Goal: Information Seeking & Learning: Learn about a topic

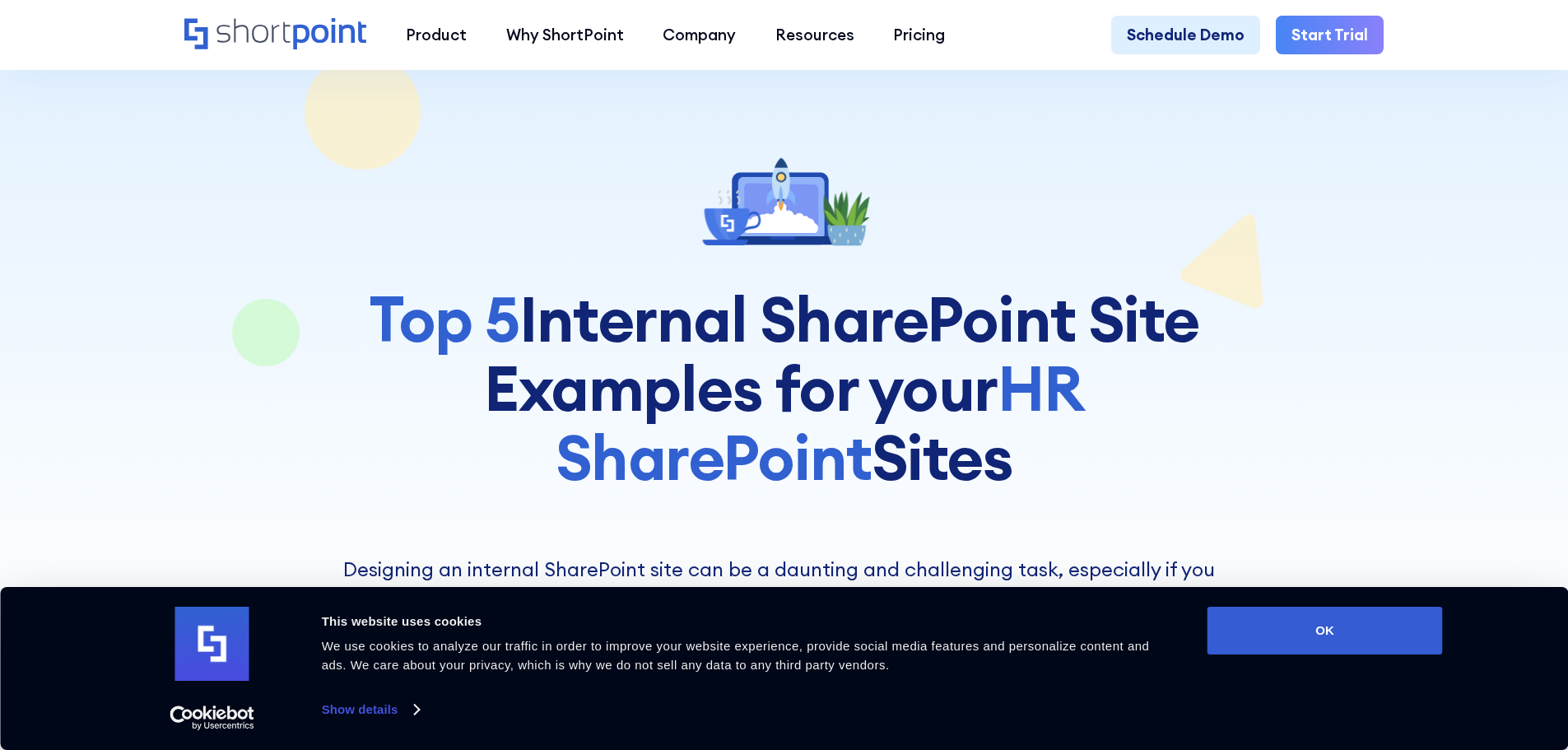
scroll to position [247, 0]
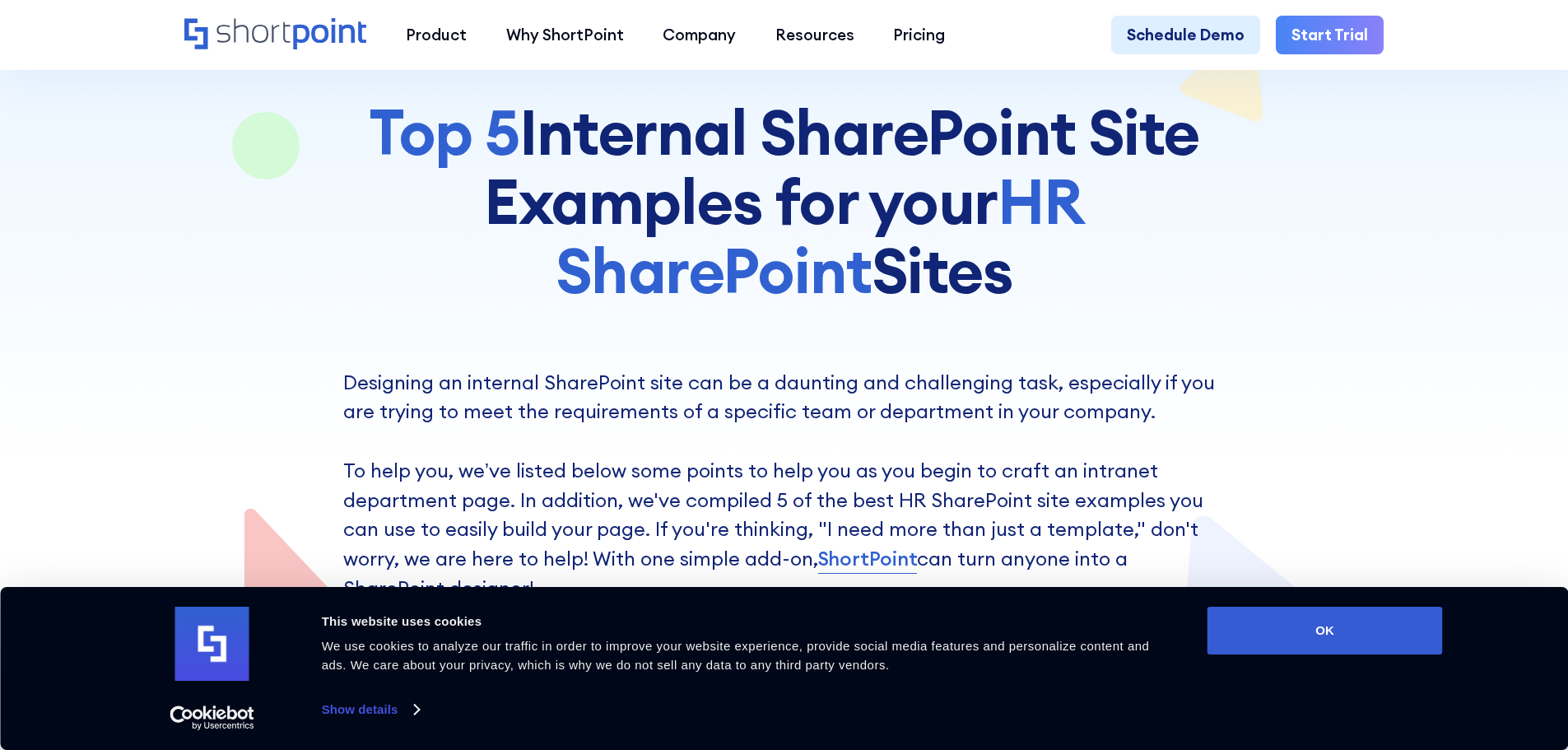
click at [420, 708] on div "Consent Selection Necessary Preferences Statistics Marketing Show details" at bounding box center [752, 709] width 872 height 24
click at [419, 709] on link "Show details" at bounding box center [370, 709] width 97 height 24
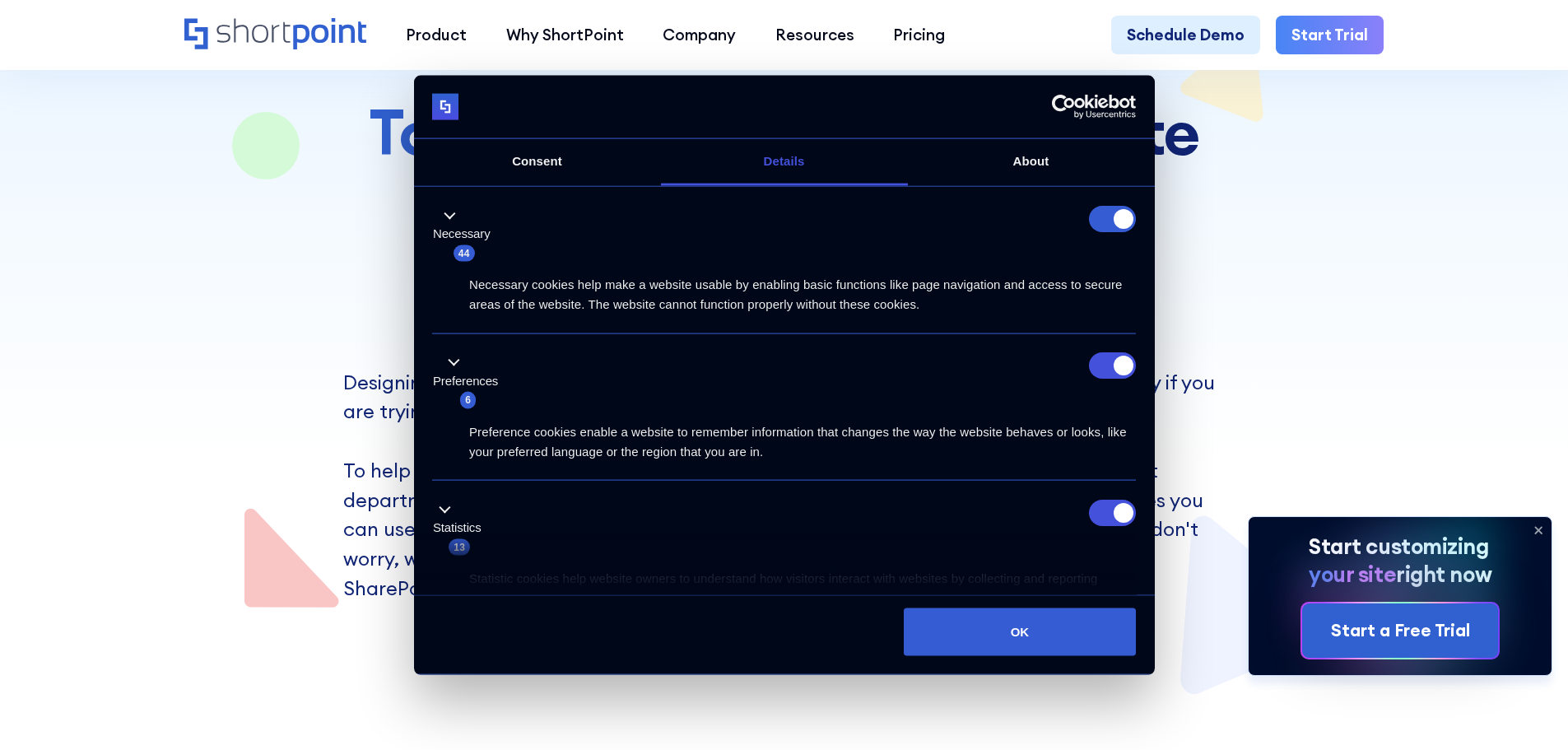
click at [1099, 219] on form at bounding box center [1113, 219] width 47 height 26
click at [1093, 376] on input "Preferences" at bounding box center [1113, 366] width 47 height 26
checkbox input "false"
click at [1105, 481] on li "Statistics 13 Statistic cookies help website owners to understand how visitors …" at bounding box center [784, 554] width 704 height 147
click at [1113, 500] on input "Statistics" at bounding box center [1113, 512] width 47 height 26
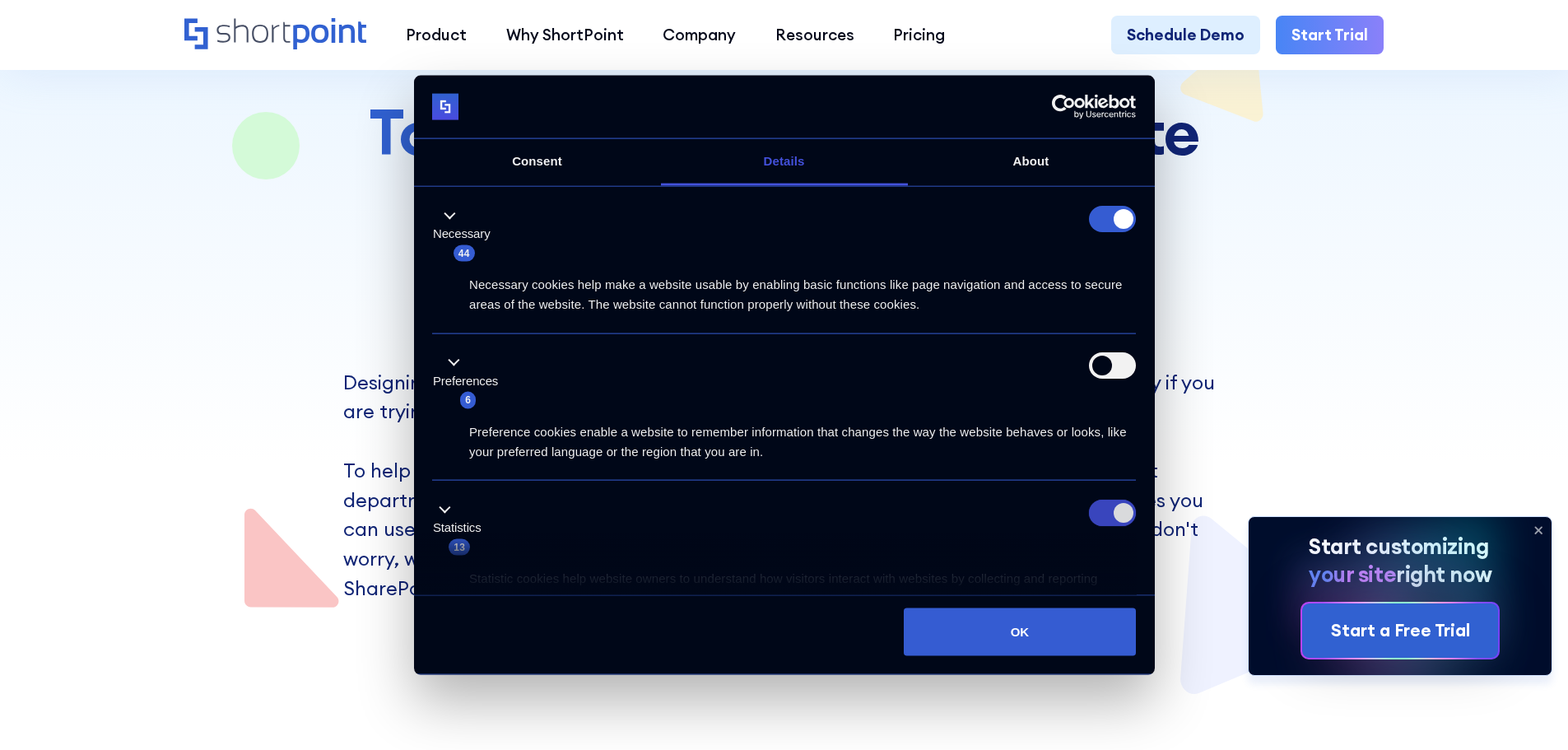
checkbox input "false"
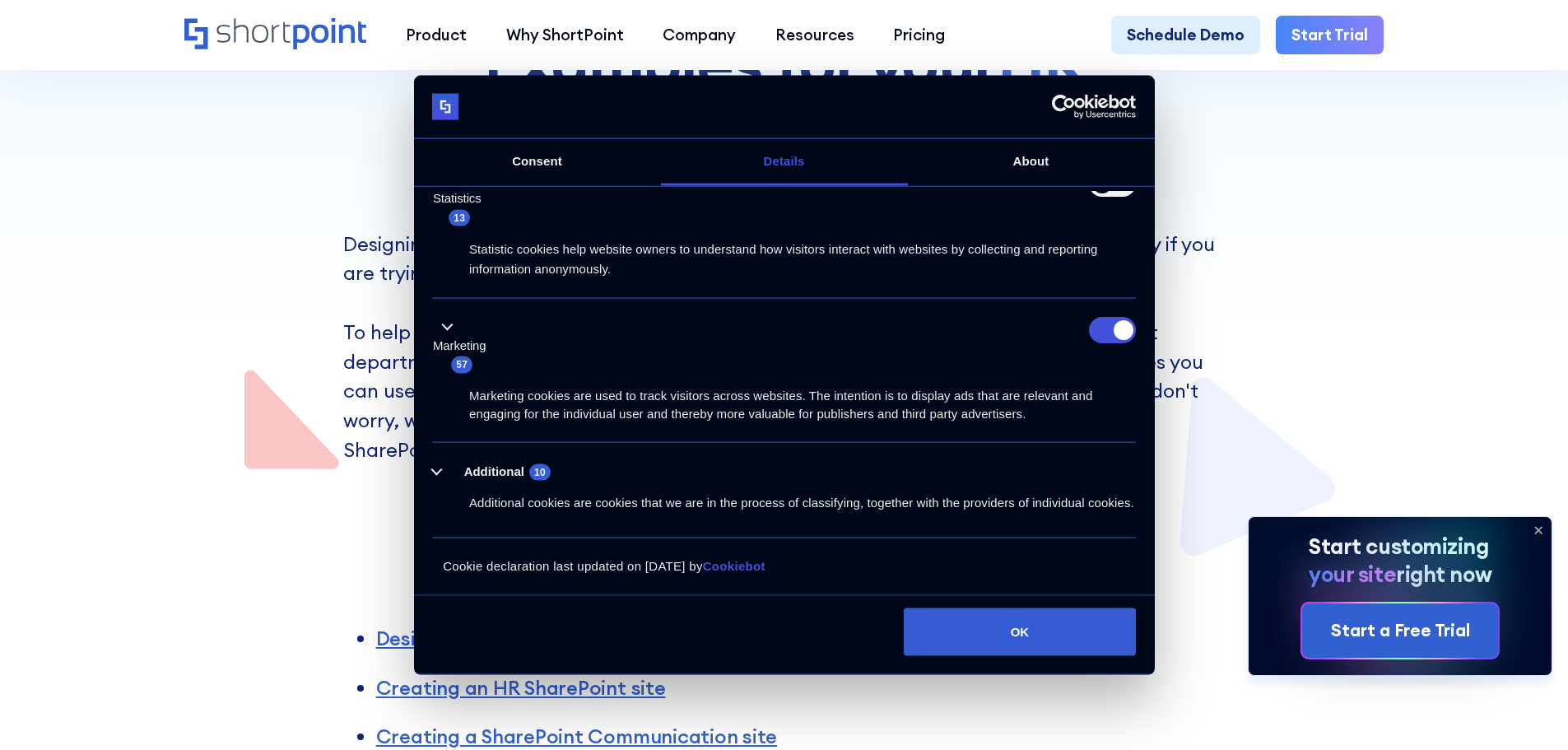
scroll to position [659, 0]
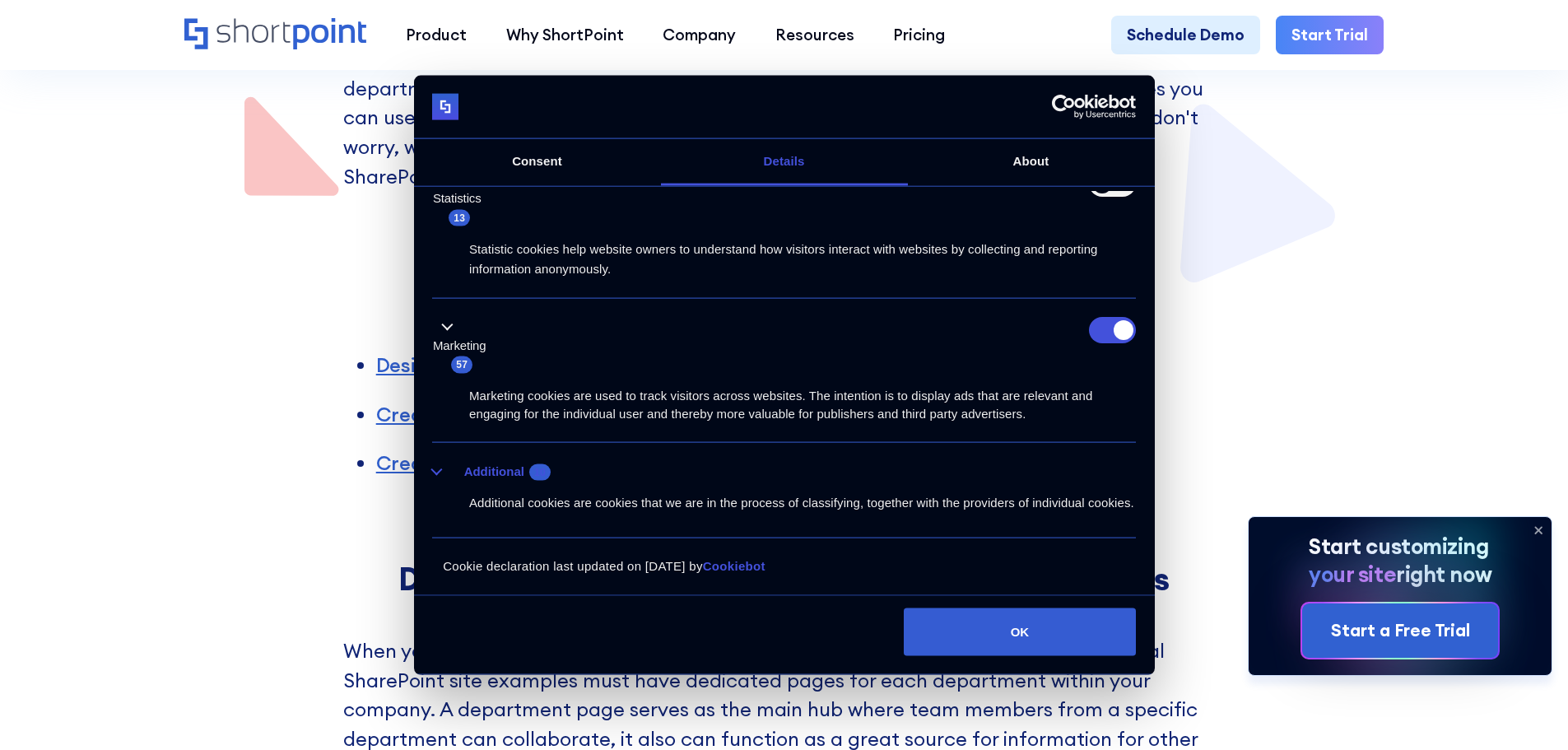
click at [439, 461] on button "Additional 10" at bounding box center [497, 471] width 128 height 21
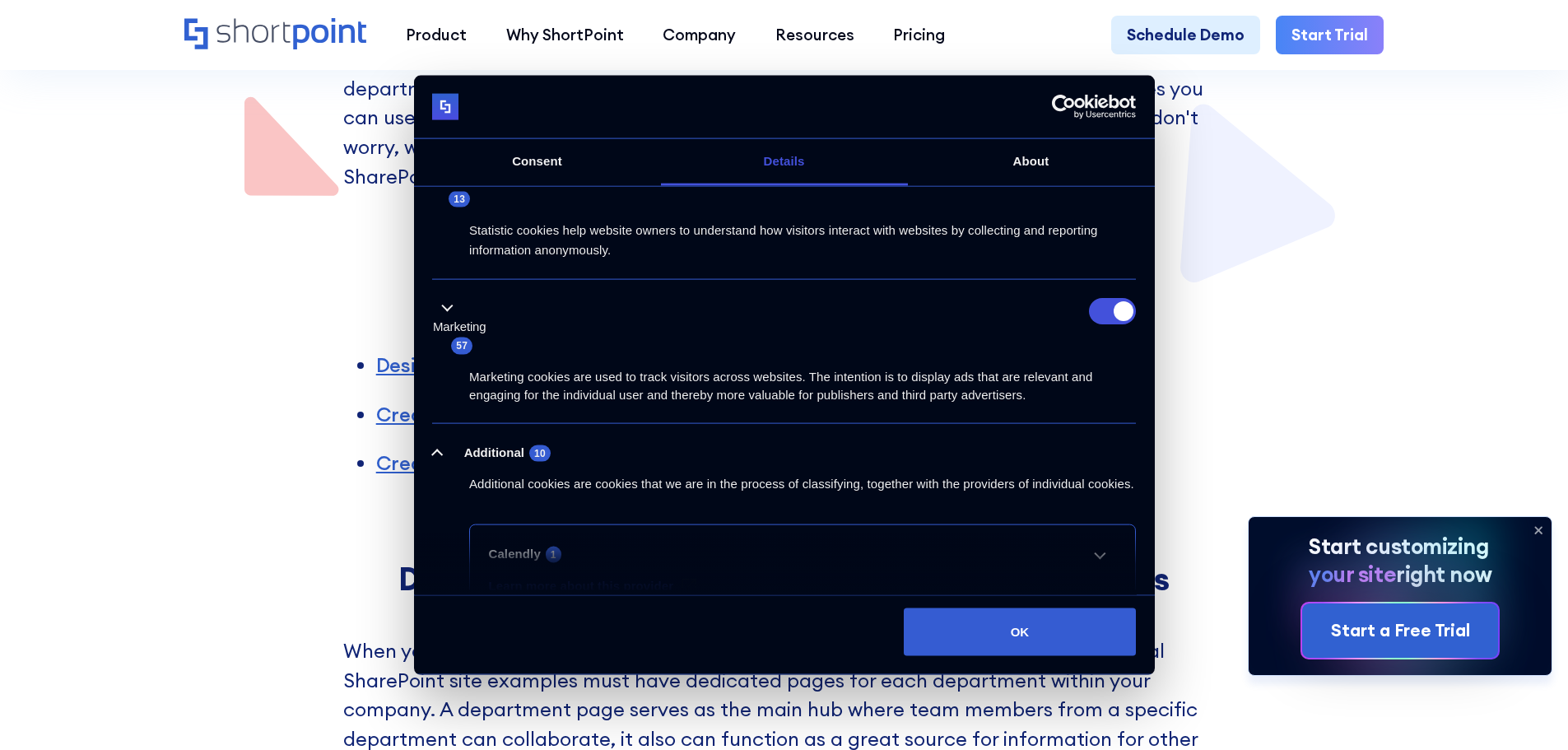
scroll to position [759, 0]
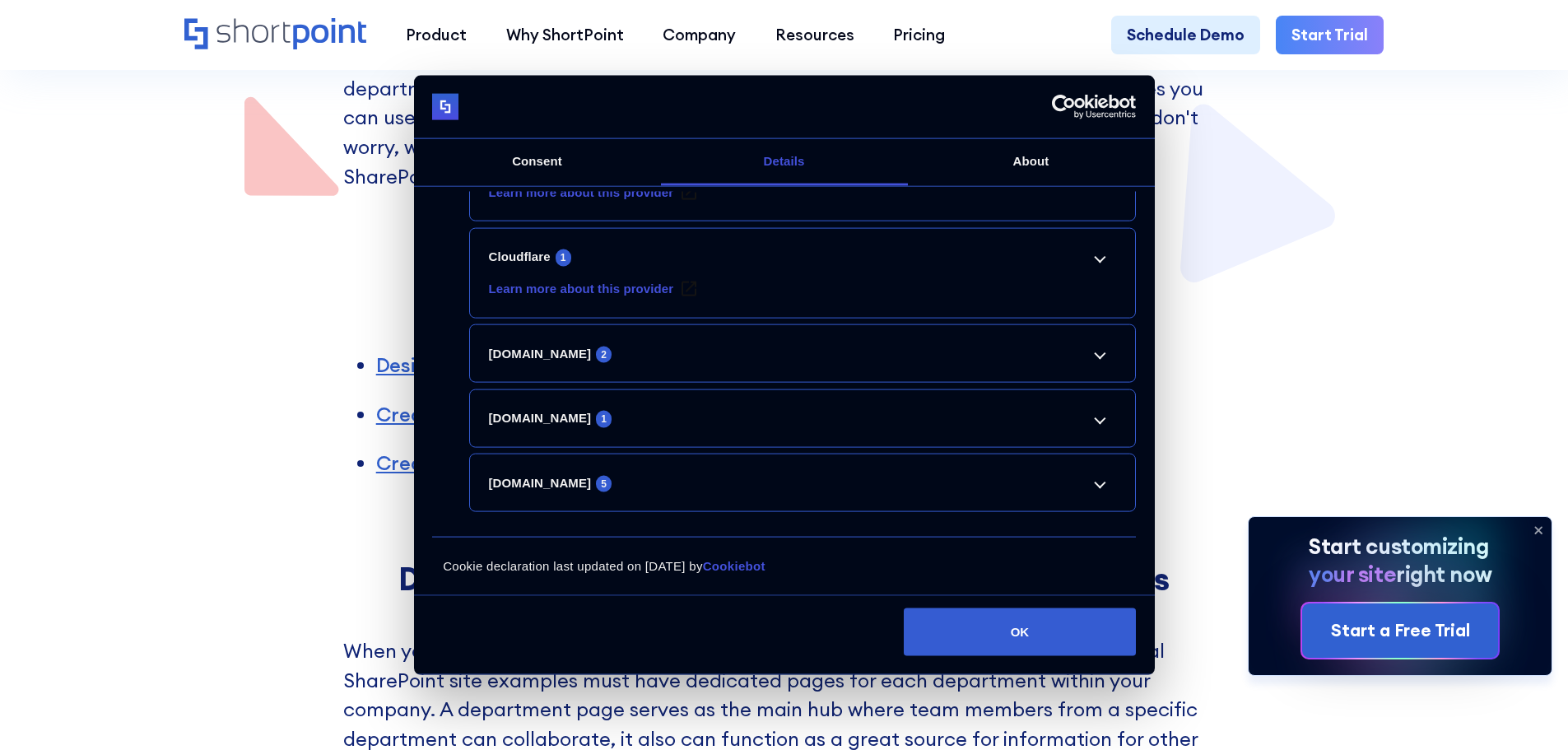
click at [1054, 403] on li "[DOMAIN_NAME] 1 firebase-app-check-database#firebase-app-check-store Pending Ma…" at bounding box center [803, 417] width 667 height 58
click at [1073, 418] on link "[DOMAIN_NAME] 1" at bounding box center [803, 417] width 629 height 20
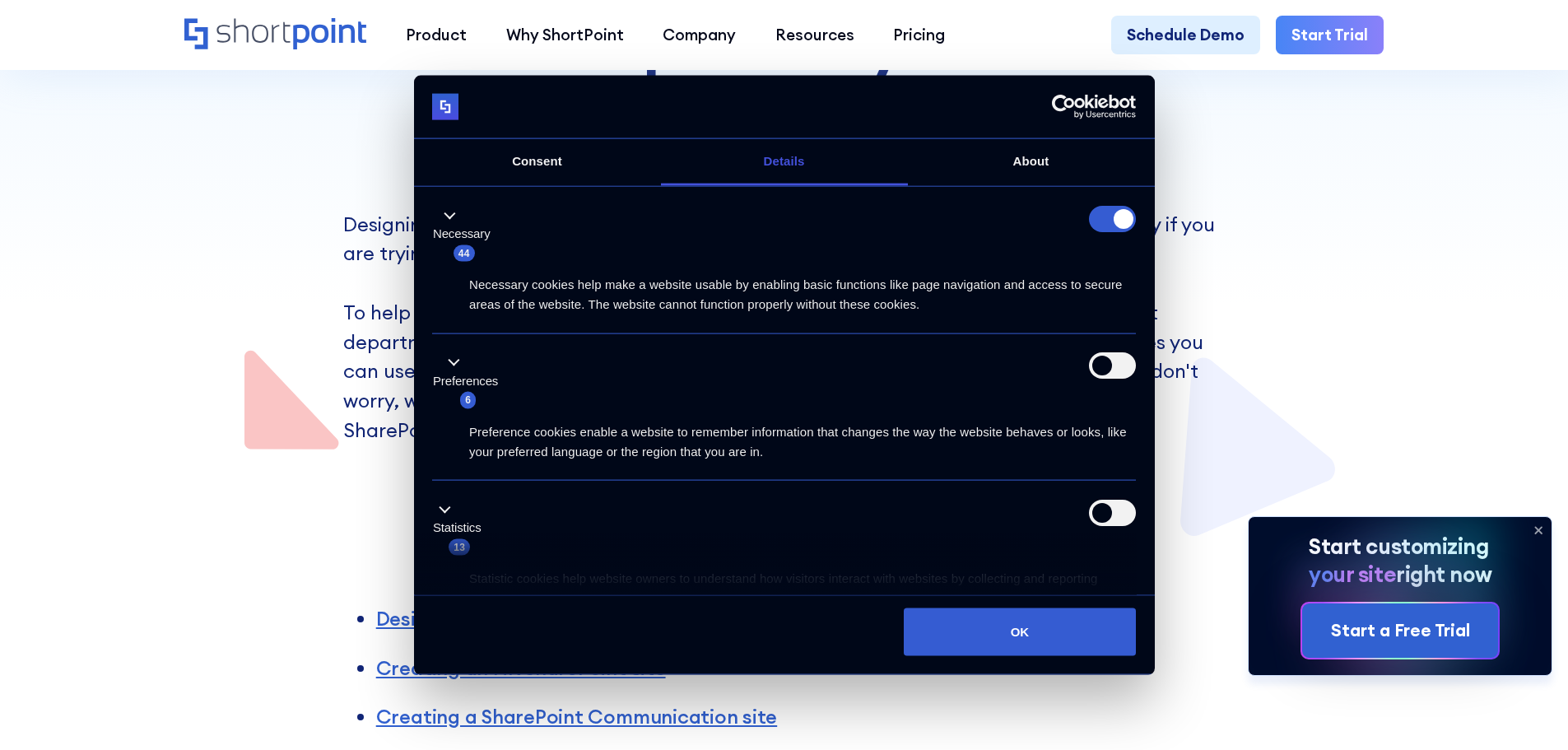
scroll to position [247, 0]
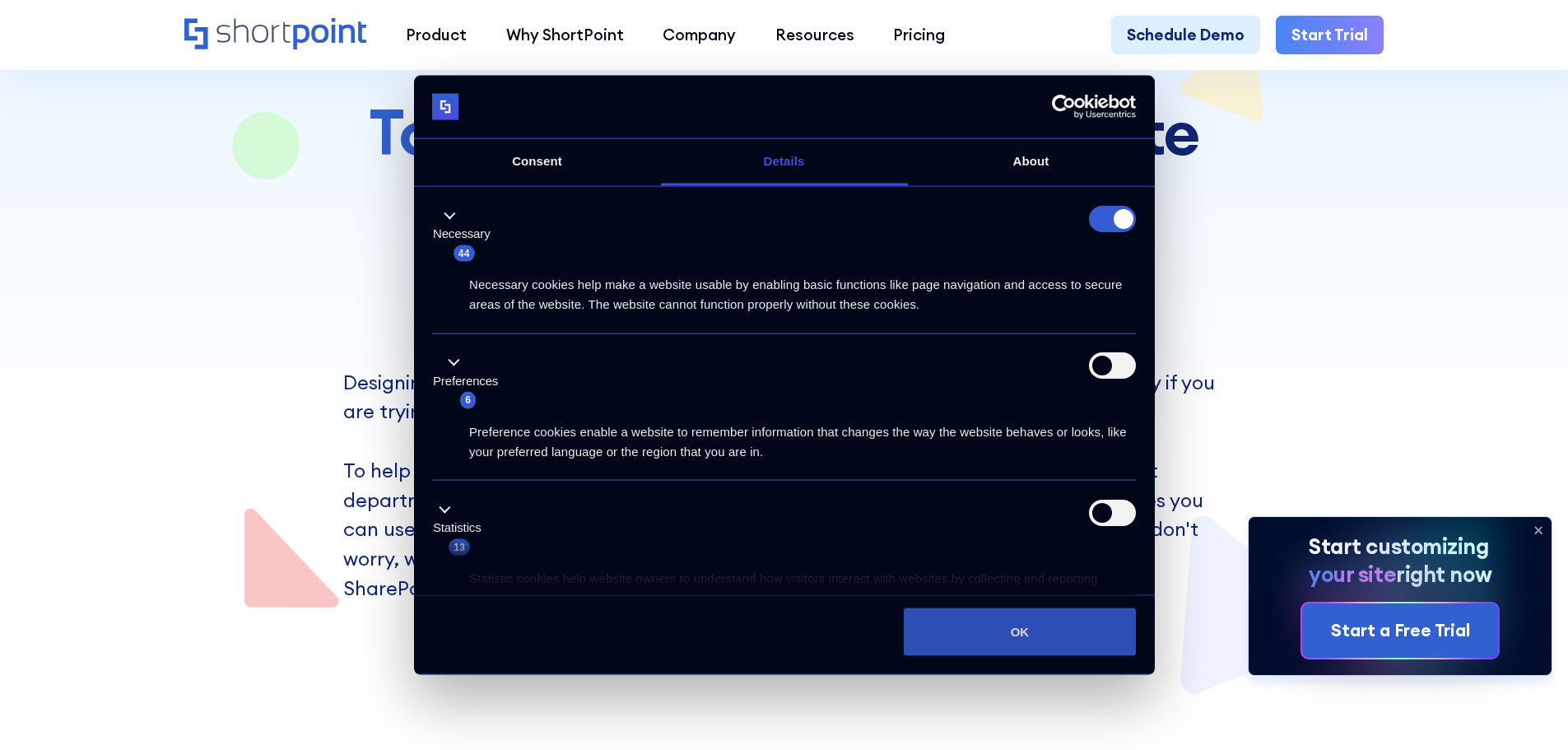
click at [987, 646] on button "OK" at bounding box center [1020, 631] width 232 height 48
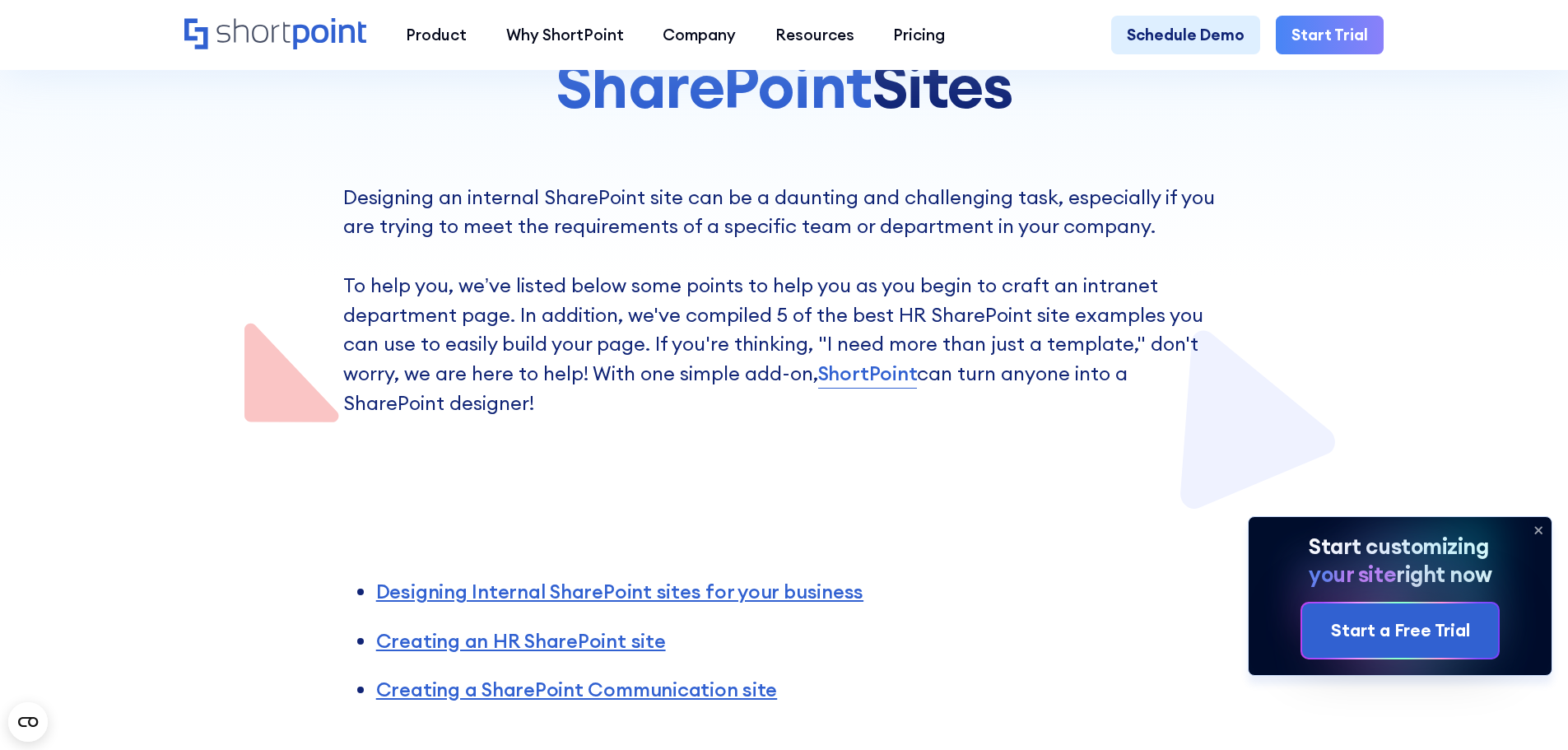
scroll to position [659, 0]
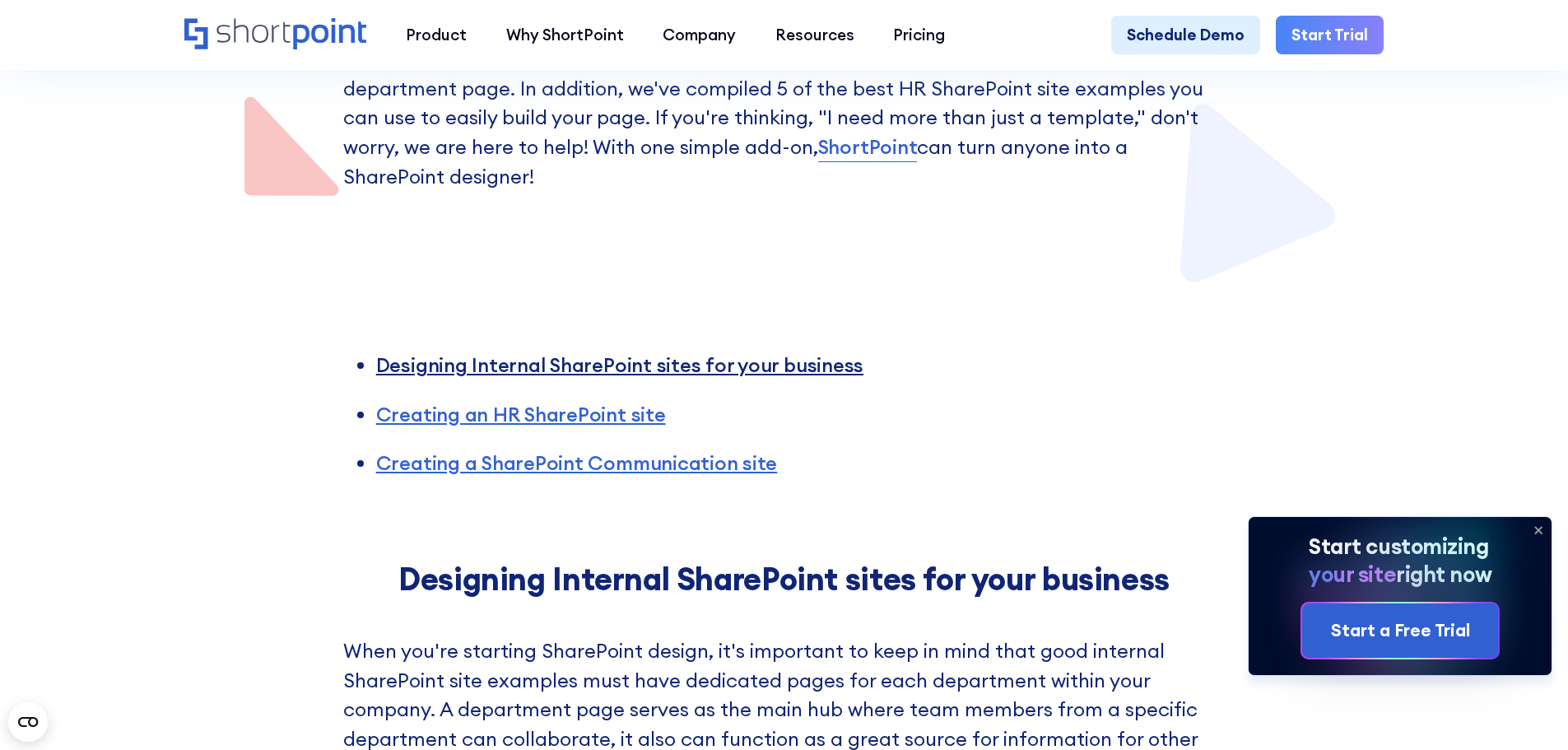
click at [684, 377] on link "Designing Internal SharePoint sites for your business" at bounding box center [619, 365] width 487 height 24
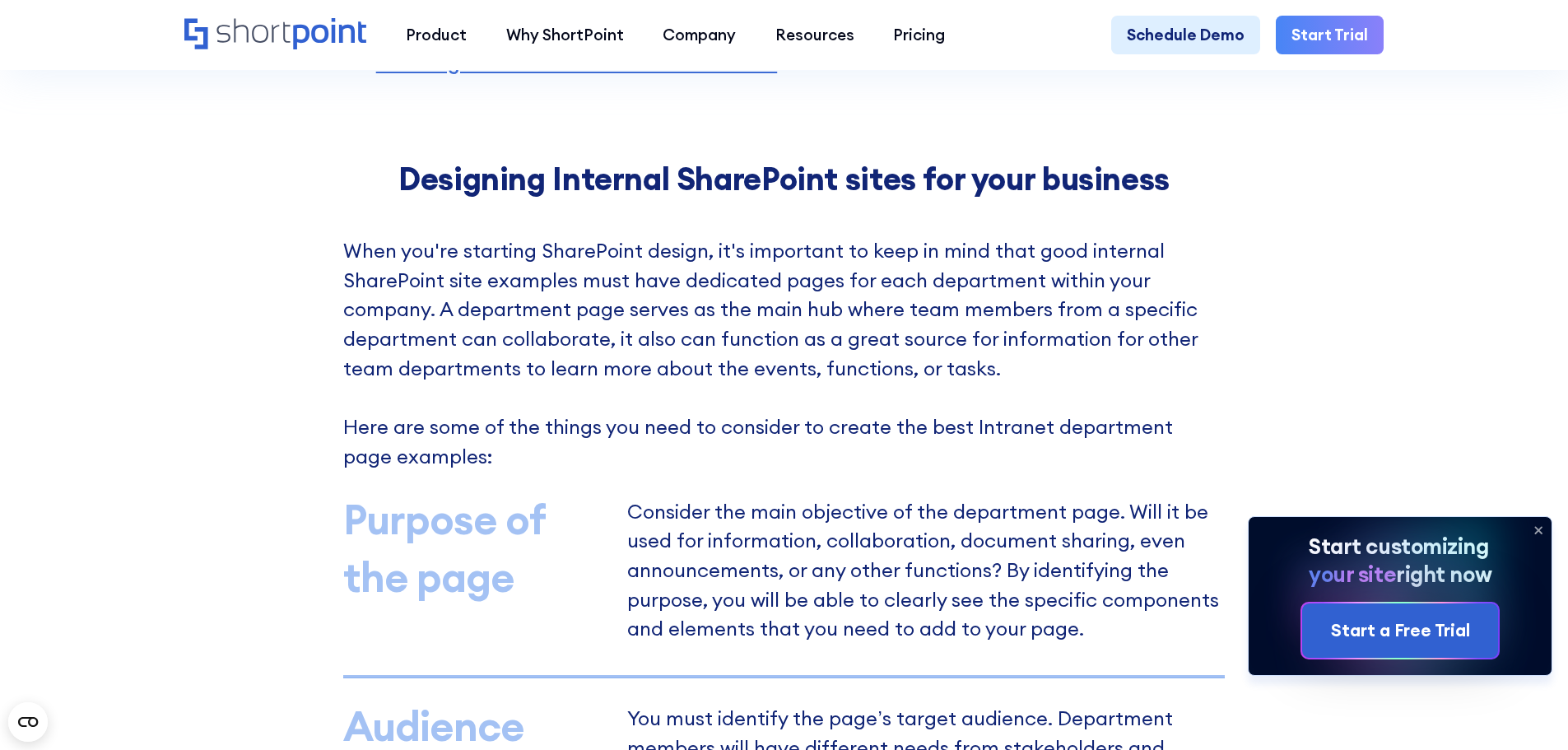
scroll to position [1064, 0]
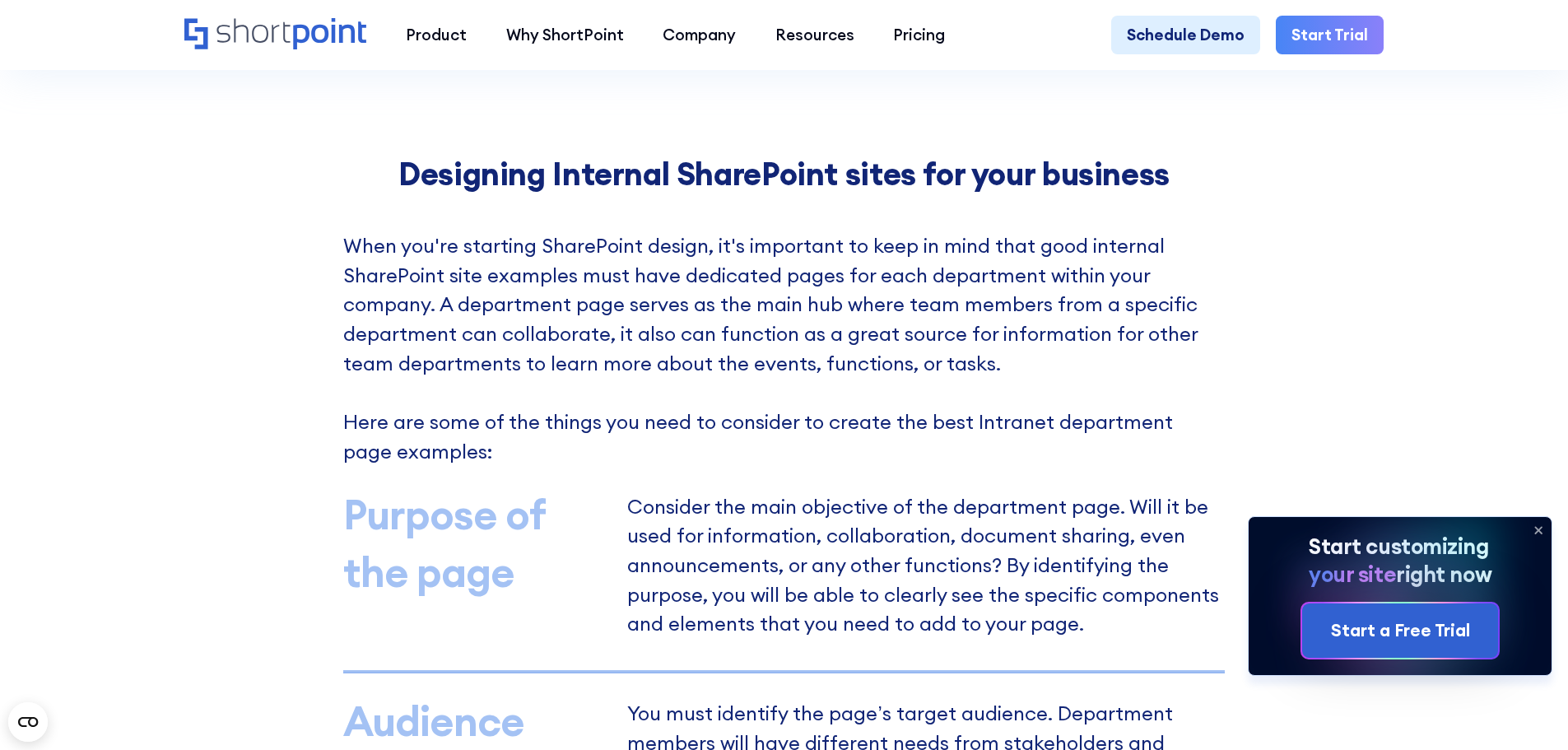
click at [658, 551] on p "Consider the main objective of the department page. Will it be used for informa…" at bounding box center [926, 568] width 597 height 140
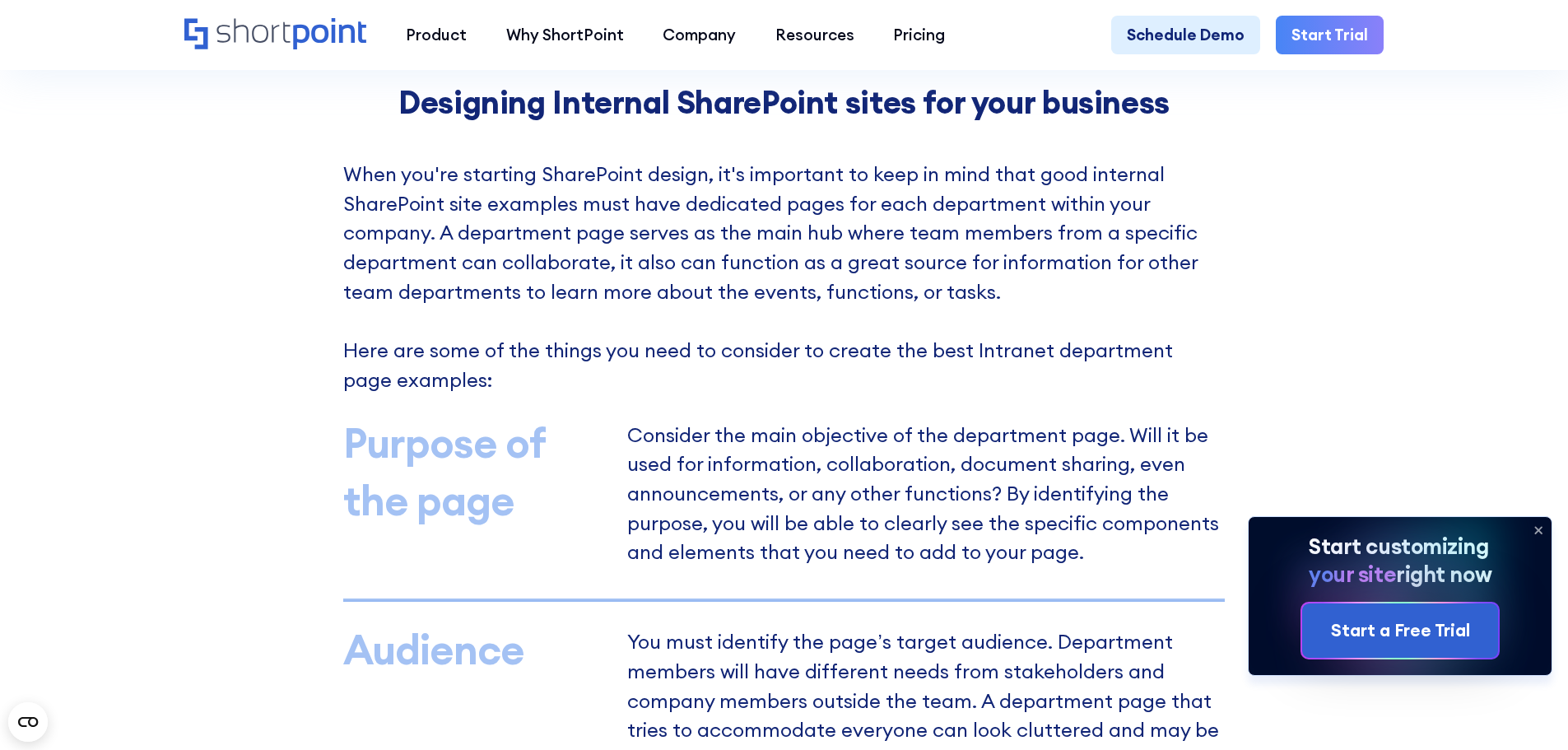
scroll to position [1557, 0]
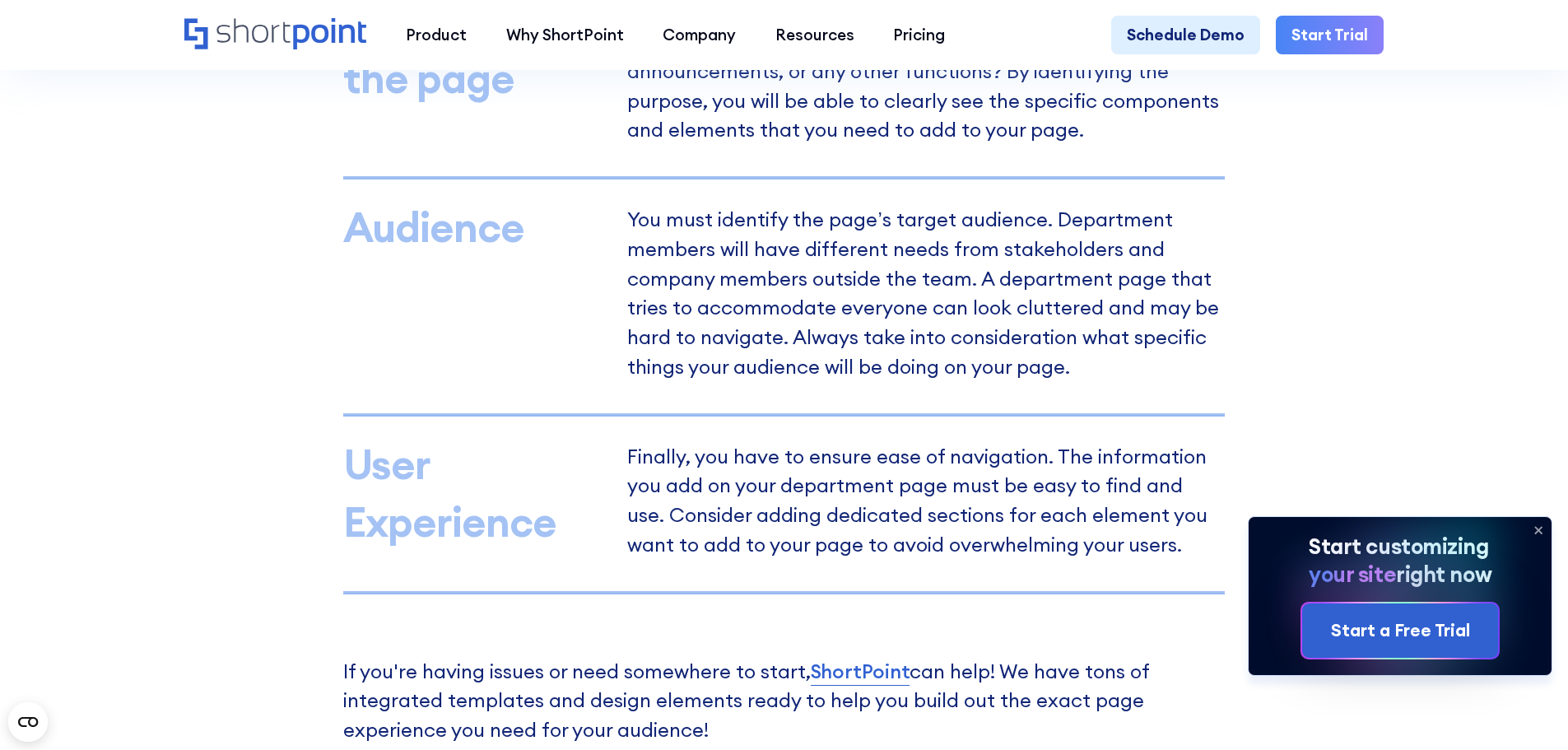
click at [1536, 525] on icon at bounding box center [1539, 530] width 26 height 26
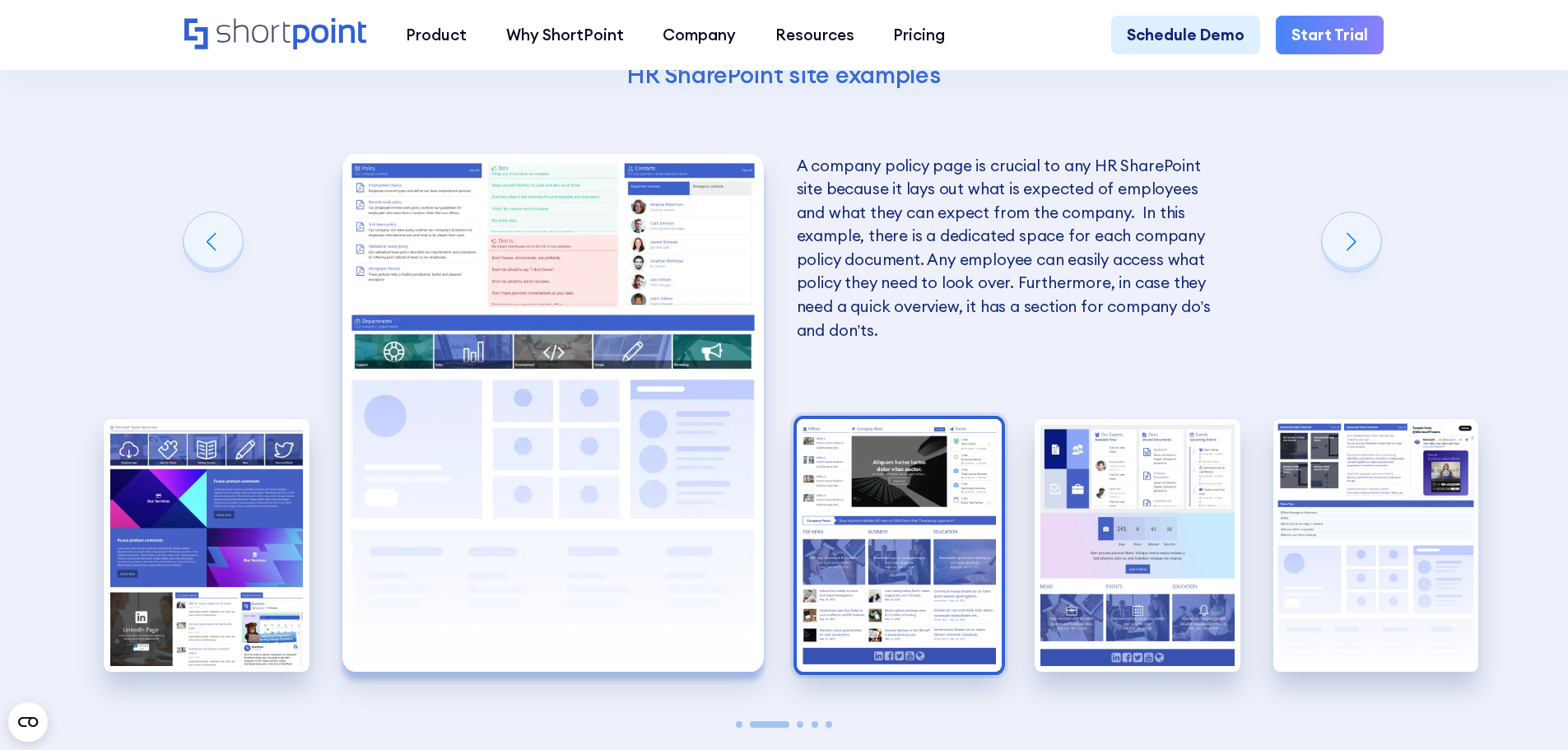
scroll to position [3698, 0]
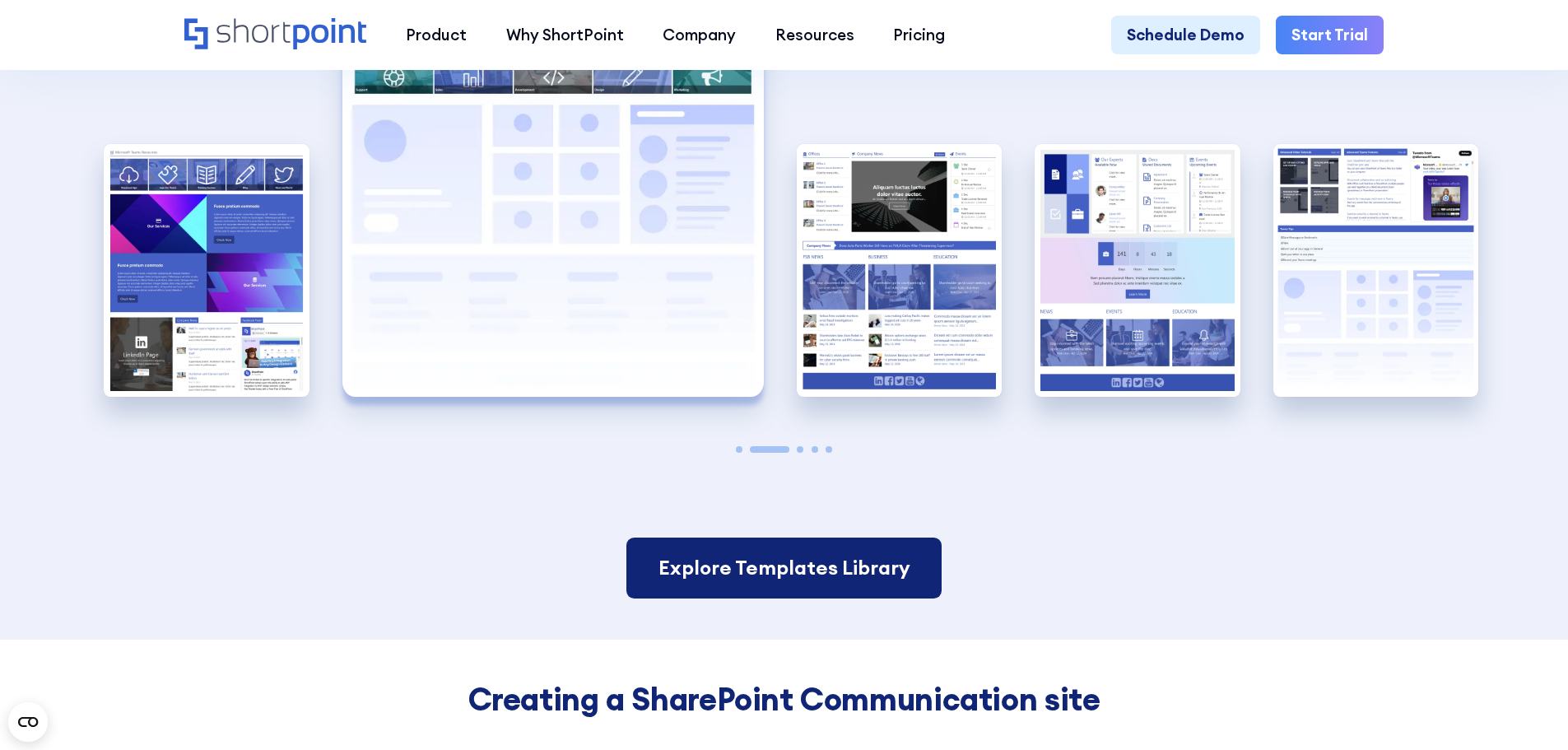
click at [785, 598] on link "Explore Templates Library" at bounding box center [784, 568] width 315 height 61
